Goal: Task Accomplishment & Management: Understand process/instructions

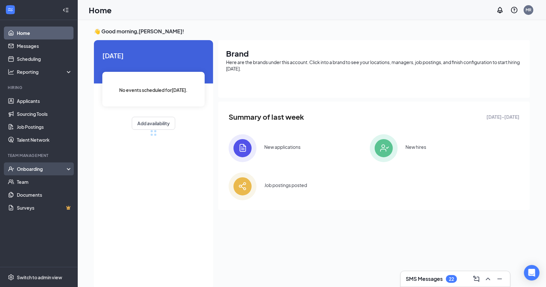
click at [35, 167] on div "Onboarding" at bounding box center [42, 169] width 50 height 6
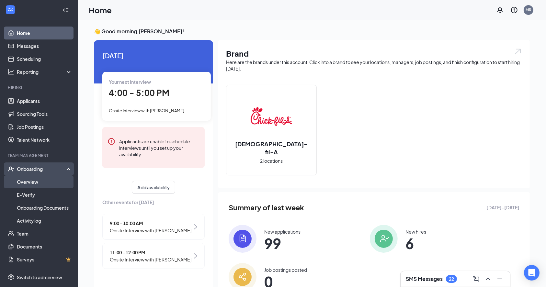
click at [29, 183] on link "Overview" at bounding box center [44, 182] width 55 height 13
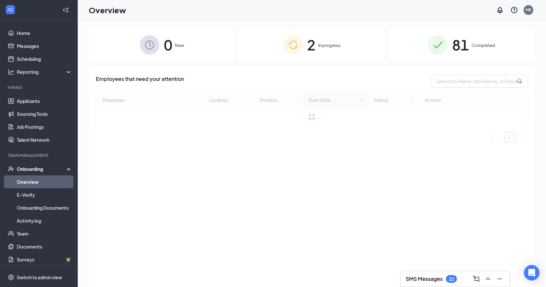
click at [63, 7] on icon "Collapse" at bounding box center [66, 10] width 6 height 6
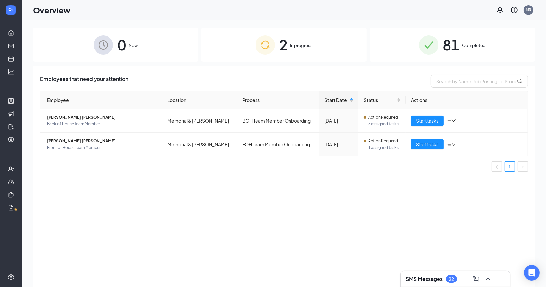
click at [317, 45] on div "2 In progress" at bounding box center [284, 45] width 165 height 34
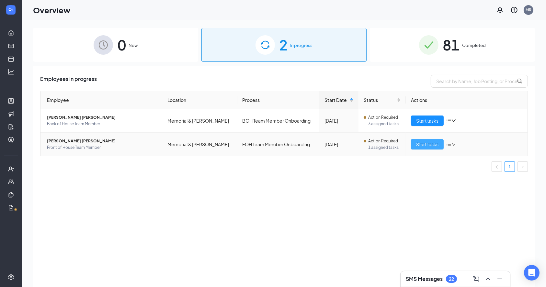
click at [425, 144] on span "Start tasks" at bounding box center [427, 144] width 22 height 7
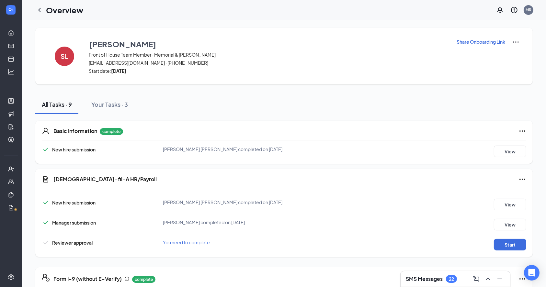
click at [475, 40] on p "Share Onboarding Link" at bounding box center [481, 42] width 49 height 6
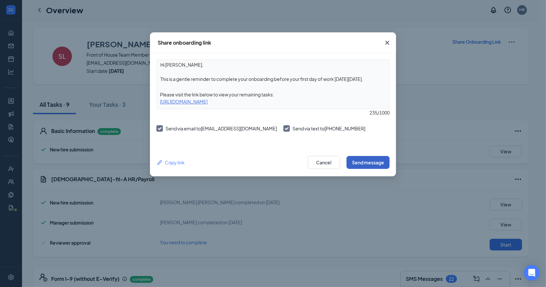
click at [371, 160] on button "Send message" at bounding box center [368, 162] width 43 height 13
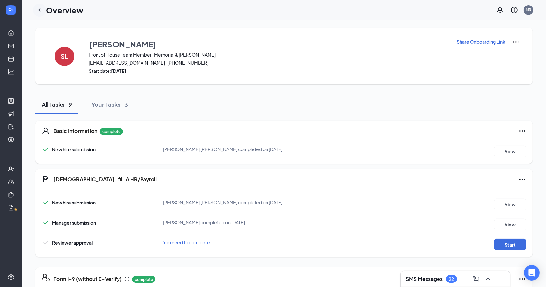
click at [42, 12] on icon "ChevronLeft" at bounding box center [40, 10] width 8 height 8
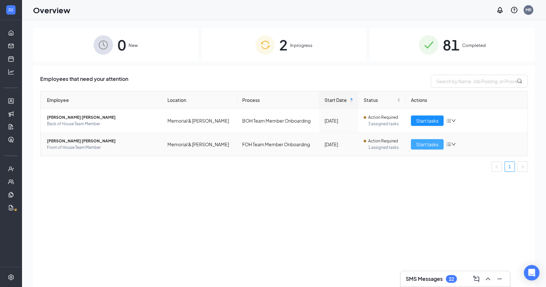
click at [435, 143] on span "Start tasks" at bounding box center [427, 144] width 22 height 7
